Goal: Information Seeking & Learning: Understand process/instructions

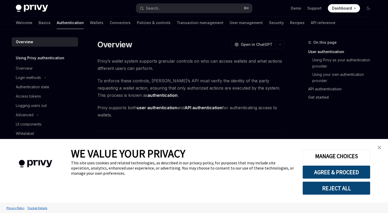
click at [379, 149] on img "close banner" at bounding box center [380, 148] width 4 height 4
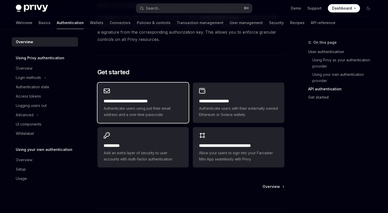
scroll to position [407, 0]
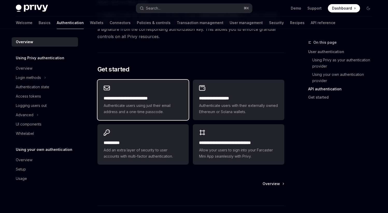
click at [157, 93] on div "**********" at bounding box center [142, 100] width 91 height 40
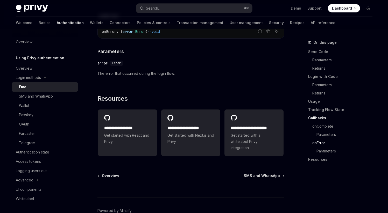
scroll to position [1061, 0]
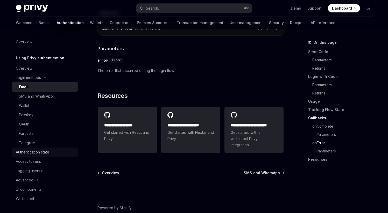
click at [31, 153] on div "Authentication state" at bounding box center [32, 152] width 33 height 6
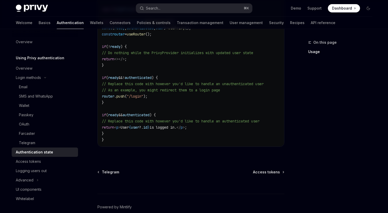
scroll to position [208, 0]
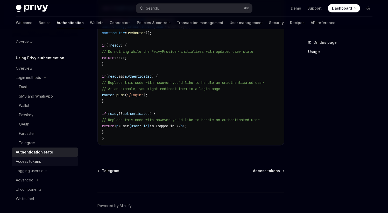
click at [41, 162] on div "Access tokens" at bounding box center [45, 162] width 59 height 6
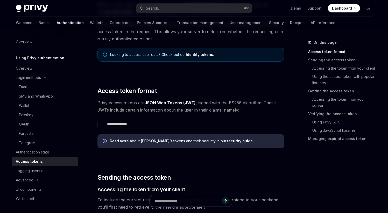
scroll to position [65, 0]
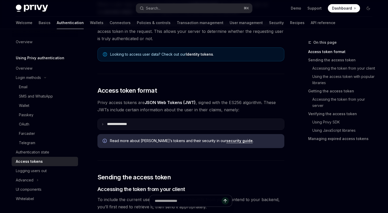
click at [105, 125] on summary "**********" at bounding box center [191, 124] width 186 height 11
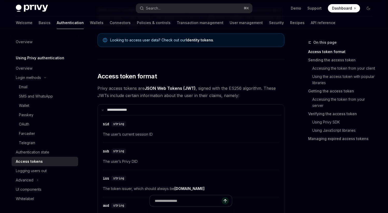
scroll to position [77, 0]
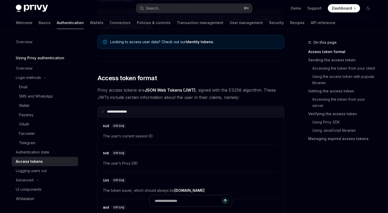
click at [102, 112] on icon at bounding box center [102, 112] width 3 height 3
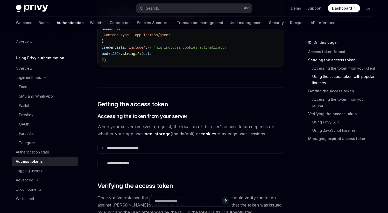
scroll to position [590, 0]
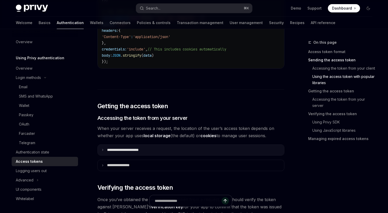
click at [101, 150] on icon at bounding box center [102, 150] width 3 height 3
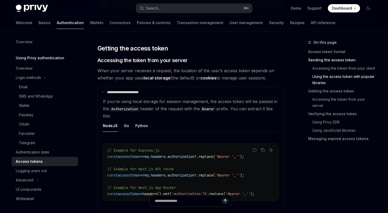
scroll to position [636, 0]
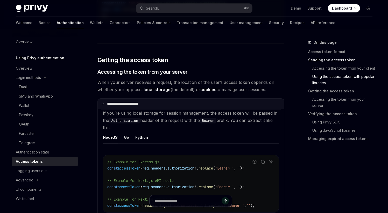
click at [103, 105] on summary "**********" at bounding box center [191, 104] width 186 height 11
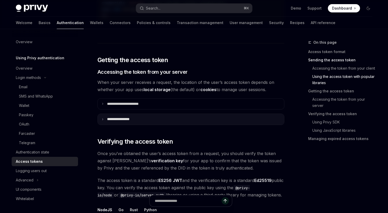
click at [103, 118] on icon at bounding box center [102, 119] width 3 height 3
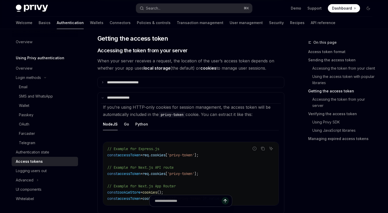
scroll to position [656, 0]
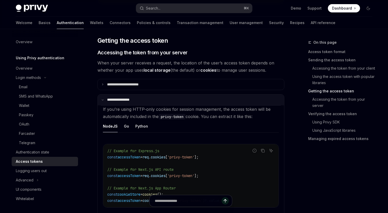
click at [101, 99] on summary "**********" at bounding box center [191, 100] width 186 height 11
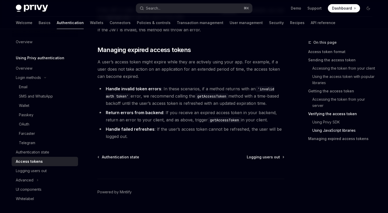
scroll to position [1411, 0]
click at [37, 179] on icon "Toggle Advanced section" at bounding box center [38, 180] width 2 height 6
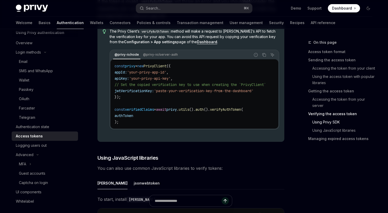
scroll to position [1044, 0]
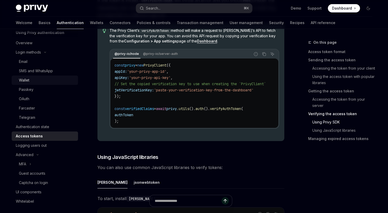
click at [32, 79] on div "Wallet" at bounding box center [47, 80] width 56 height 6
type textarea "*"
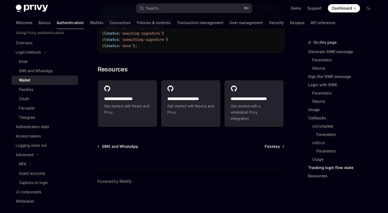
scroll to position [1363, 0]
click at [29, 62] on div "Email" at bounding box center [47, 62] width 56 height 6
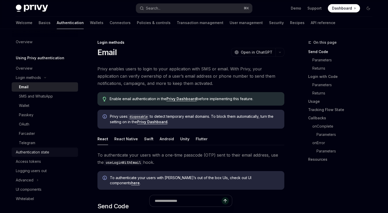
click at [38, 150] on div "Authentication state" at bounding box center [32, 152] width 33 height 6
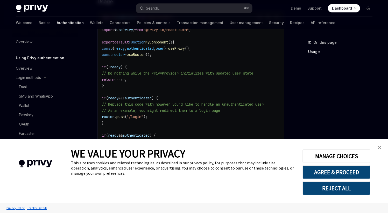
scroll to position [185, 0]
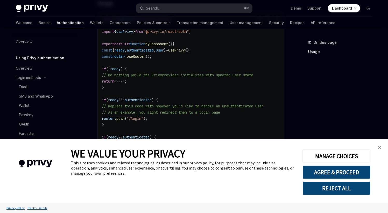
click at [379, 146] on img "close banner" at bounding box center [380, 148] width 4 height 4
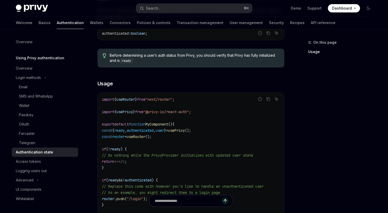
scroll to position [100, 0]
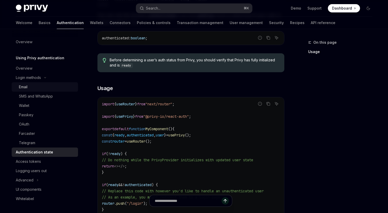
click at [27, 88] on div "Email" at bounding box center [23, 87] width 9 height 6
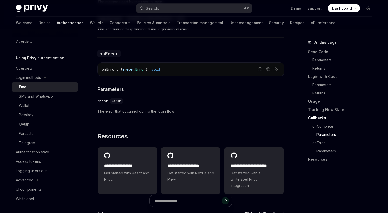
scroll to position [1084, 0]
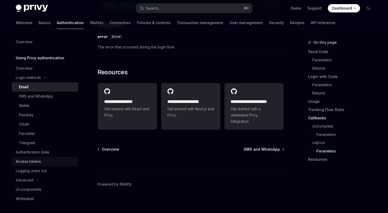
click at [32, 165] on link "Access tokens" at bounding box center [45, 161] width 66 height 9
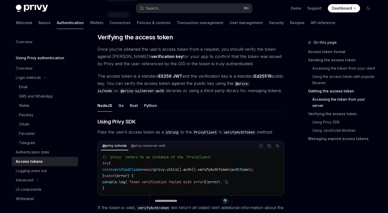
scroll to position [798, 0]
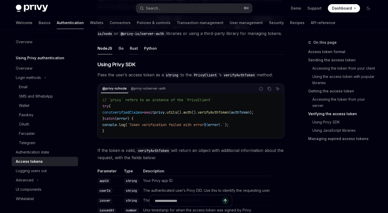
click at [131, 48] on div "Rust" at bounding box center [134, 48] width 8 height 12
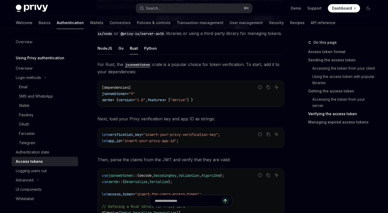
click at [104, 48] on div "NodeJS" at bounding box center [104, 48] width 15 height 12
type textarea "*"
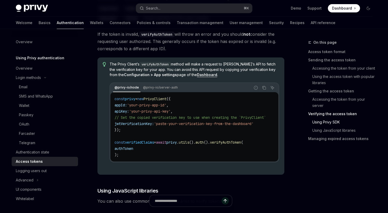
scroll to position [1008, 0]
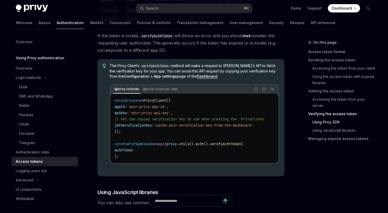
click at [119, 159] on code "const privy = new PrivyClient ({ appId: 'your-privy-app-id' , apiKey: 'your-pri…" at bounding box center [197, 128] width 164 height 62
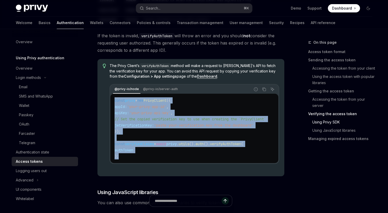
drag, startPoint x: 115, startPoint y: 140, endPoint x: 112, endPoint y: 104, distance: 36.4
click at [112, 104] on div "const privy = new PrivyClient ({ appId: 'your-privy-app-id' , apiKey: 'your-pri…" at bounding box center [194, 128] width 168 height 69
copy code "const privy = new PrivyClient ({ appId: 'your-privy-app-id' , apiKey: 'your-pri…"
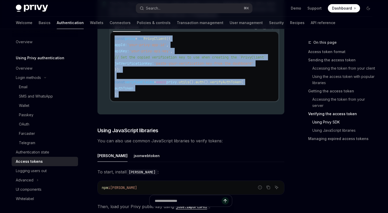
scroll to position [1069, 0]
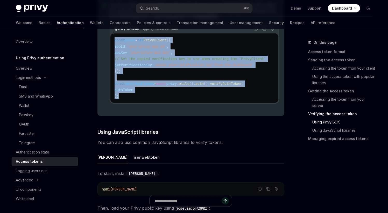
click at [164, 93] on code "const privy = new PrivyClient ({ appId: 'your-privy-app-id' , apiKey: 'your-pri…" at bounding box center [197, 68] width 164 height 62
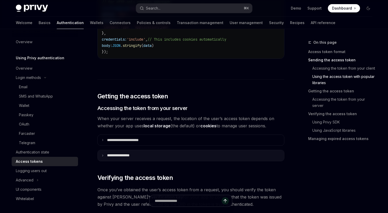
scroll to position [607, 0]
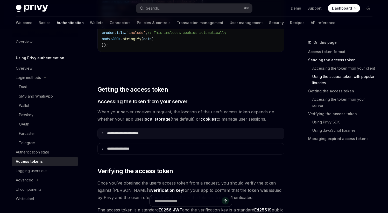
click at [102, 133] on icon at bounding box center [102, 133] width 3 height 3
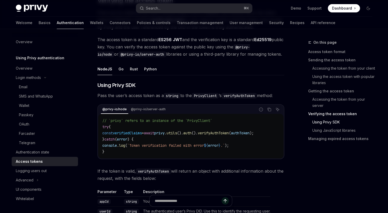
scroll to position [893, 0]
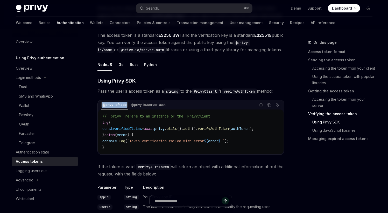
drag, startPoint x: 100, startPoint y: 107, endPoint x: 126, endPoint y: 108, distance: 25.7
click at [126, 108] on div "@privy-io/node @privy-io/server-auth" at bounding box center [176, 105] width 157 height 9
copy div "@privy-io/node"
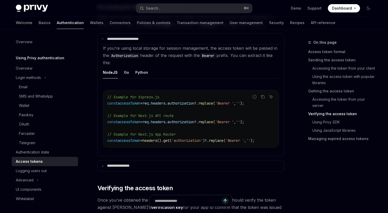
scroll to position [700, 0]
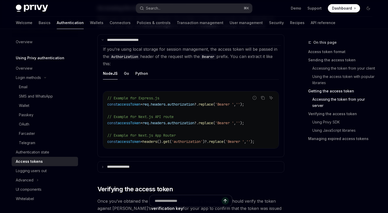
click at [135, 105] on span "accessToken" at bounding box center [129, 104] width 23 height 5
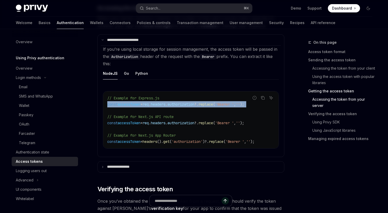
click at [135, 105] on span "accessToken" at bounding box center [129, 104] width 23 height 5
copy code "const accessToken = req . headers . authorization ?. replace ( 'Bearer ' , '' );"
click at [27, 86] on div "Email" at bounding box center [23, 87] width 9 height 6
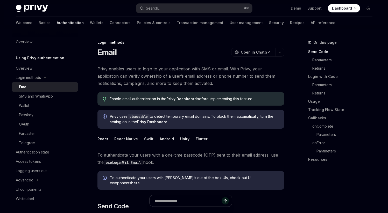
type textarea "*"
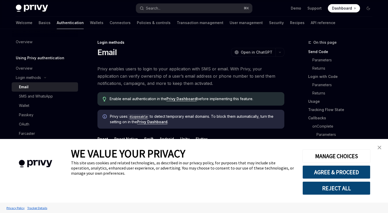
click at [383, 147] on link "close banner" at bounding box center [379, 148] width 10 height 10
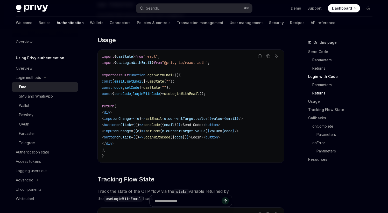
scroll to position [428, 0]
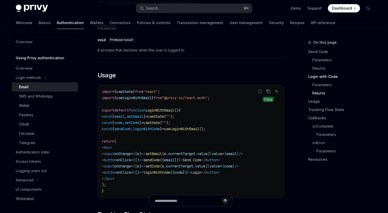
click at [267, 91] on icon "Copy the contents from the code block" at bounding box center [268, 92] width 3 height 3
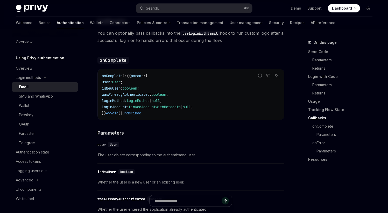
scroll to position [777, 0]
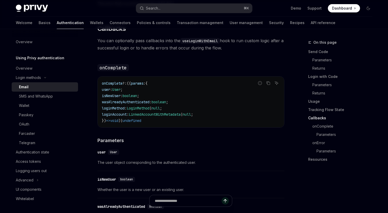
drag, startPoint x: 159, startPoint y: 120, endPoint x: 150, endPoint y: 77, distance: 43.6
click at [150, 77] on div "onComplete ?: (( params : { user : User ; isNewUser : boolean ; wasAlreadyAuthe…" at bounding box center [191, 102] width 186 height 51
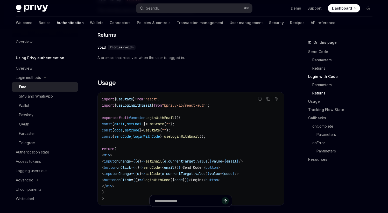
scroll to position [420, 0]
click at [101, 95] on div "import { useState } from "react" ; import { useLoginWithEmail } from "@privy-io…" at bounding box center [191, 149] width 186 height 113
copy div "loremi { dolOrsit } amet "conse" ; adipis { eliTseddOeiuSmodt } inci "@utlab-et…"
